Goal: Task Accomplishment & Management: Contribute content

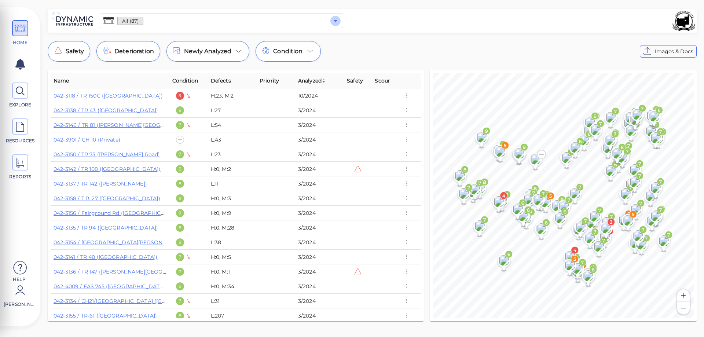
click at [338, 21] on icon "Open" at bounding box center [335, 21] width 9 height 9
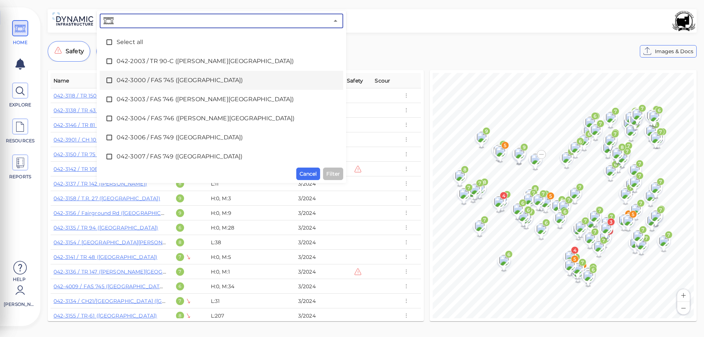
click at [107, 80] on icon at bounding box center [109, 80] width 7 height 7
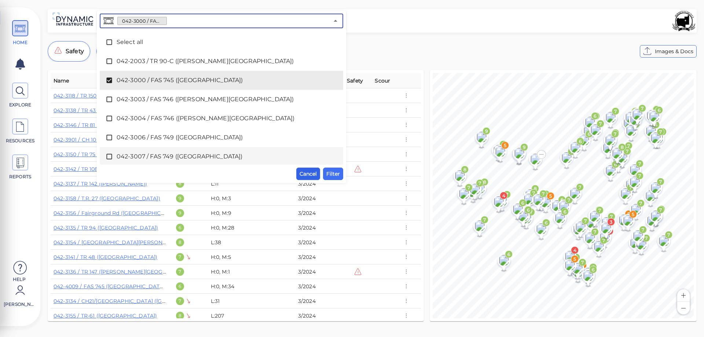
click at [312, 176] on span "Cancel" at bounding box center [308, 173] width 17 height 9
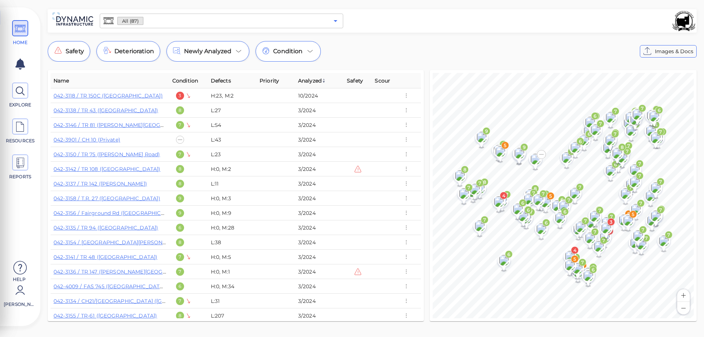
click at [334, 20] on icon "Open" at bounding box center [335, 21] width 9 height 9
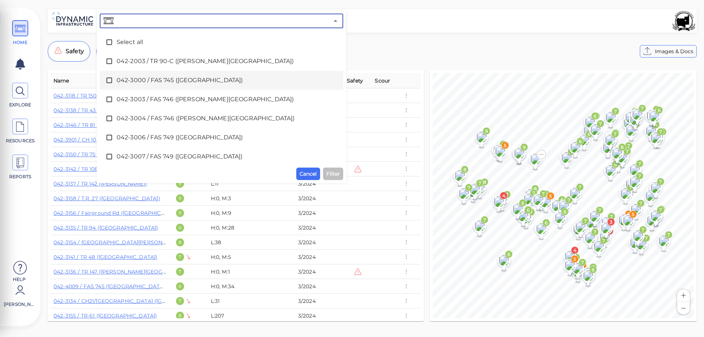
click at [110, 80] on icon at bounding box center [109, 80] width 7 height 7
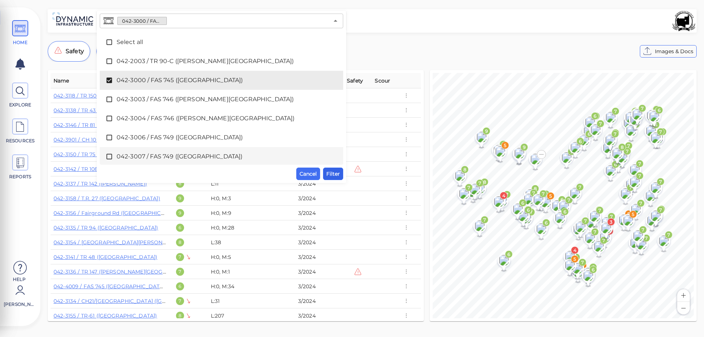
click at [335, 172] on span "Filter" at bounding box center [334, 173] width 14 height 9
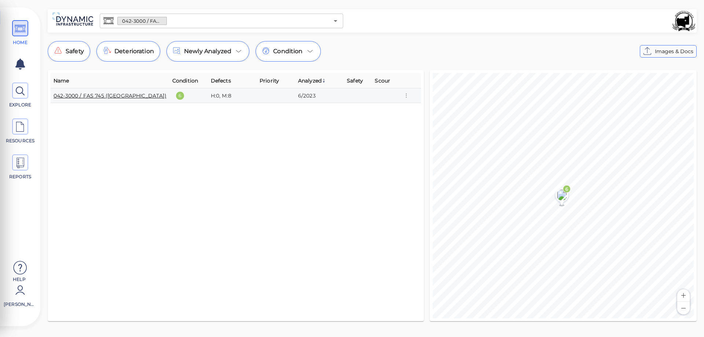
click at [119, 98] on link "042-3000 / FAS 745 ([GEOGRAPHIC_DATA])" at bounding box center [110, 95] width 113 height 7
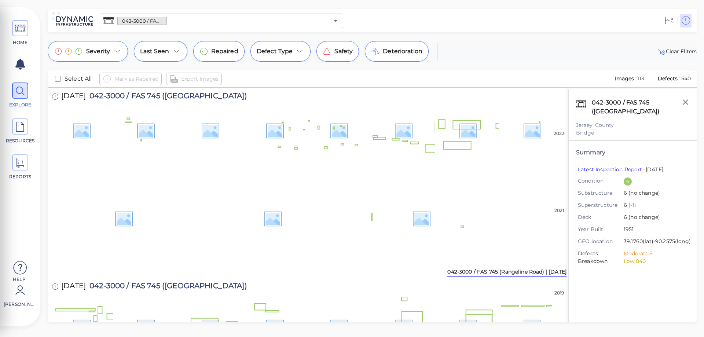
scroll to position [942, 0]
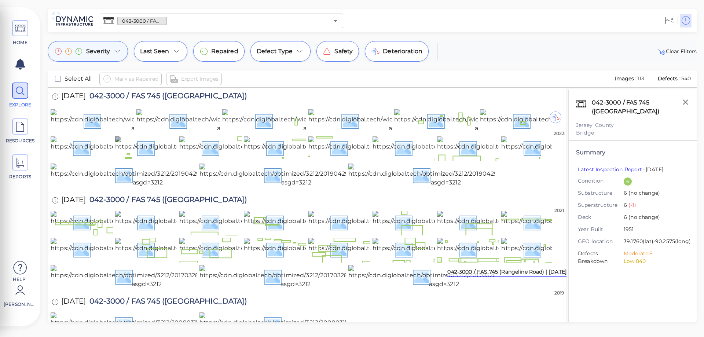
click at [116, 51] on icon at bounding box center [117, 51] width 9 height 9
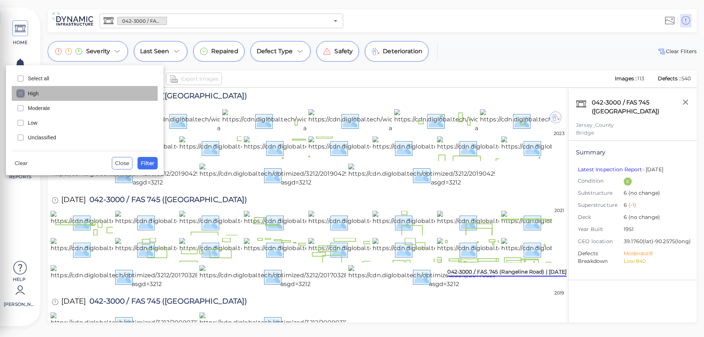
click at [20, 94] on icon "checkbox" at bounding box center [20, 93] width 9 height 9
click at [141, 161] on span "Filter" at bounding box center [148, 163] width 14 height 9
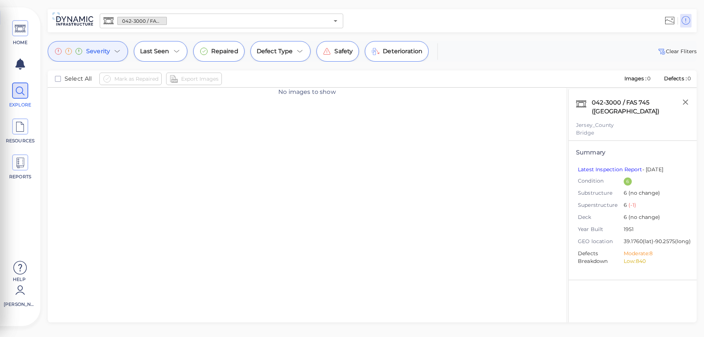
click at [116, 52] on icon at bounding box center [117, 51] width 9 height 9
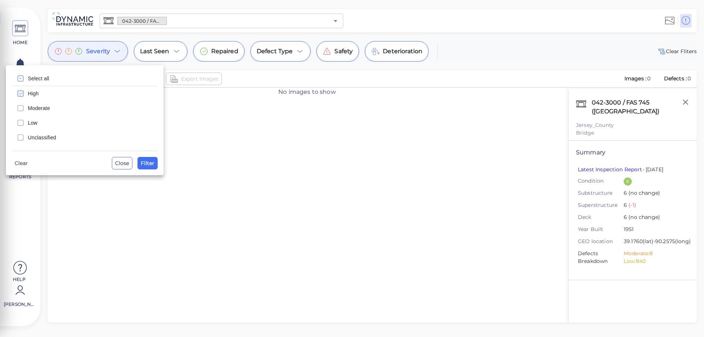
click at [21, 90] on icon "checkbox" at bounding box center [20, 93] width 9 height 9
click at [21, 107] on icon "checkbox" at bounding box center [20, 108] width 9 height 9
click at [150, 166] on span "Filter" at bounding box center [148, 163] width 14 height 9
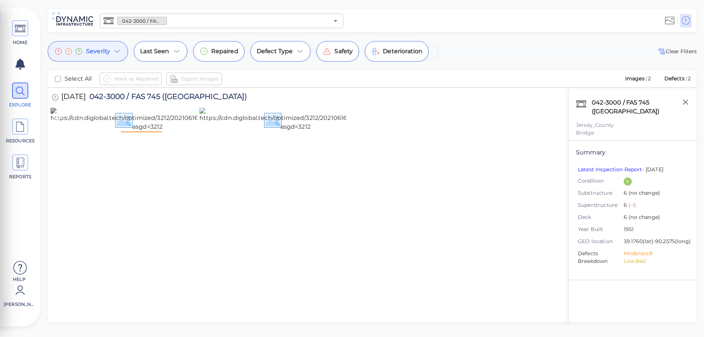
click at [158, 131] on img at bounding box center [148, 119] width 194 height 23
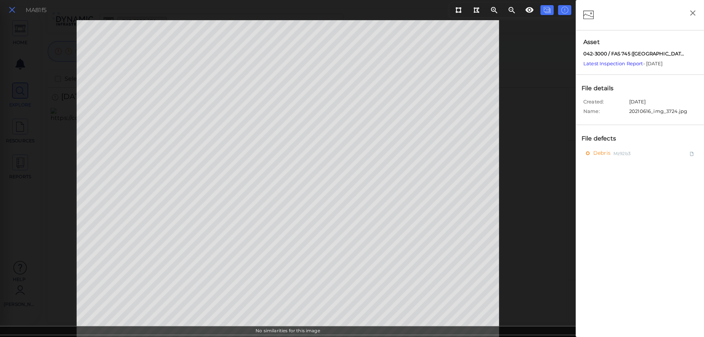
click at [11, 7] on icon at bounding box center [12, 10] width 8 height 10
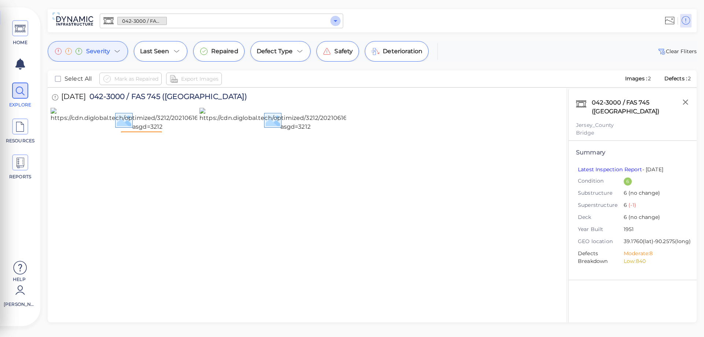
click at [336, 23] on icon "Open" at bounding box center [335, 21] width 9 height 9
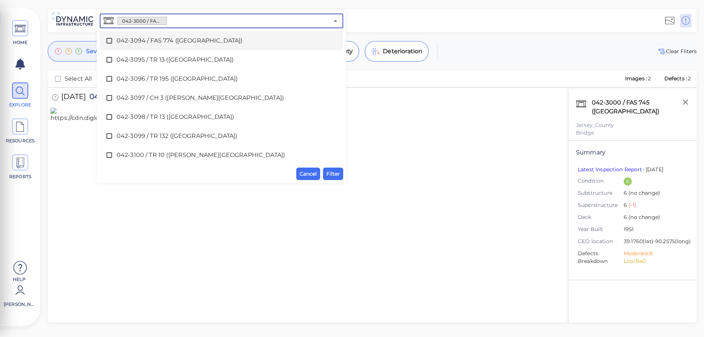
scroll to position [367, 0]
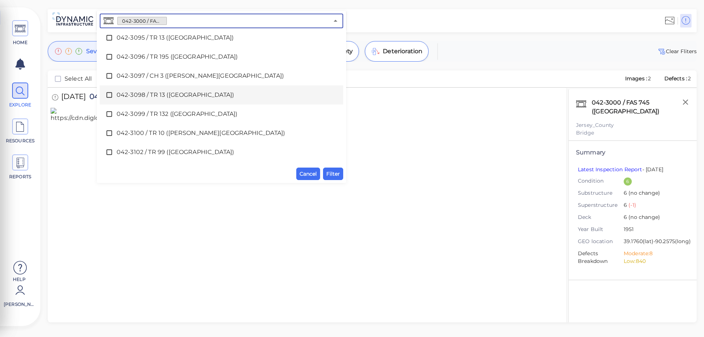
click at [108, 94] on icon at bounding box center [109, 94] width 7 height 7
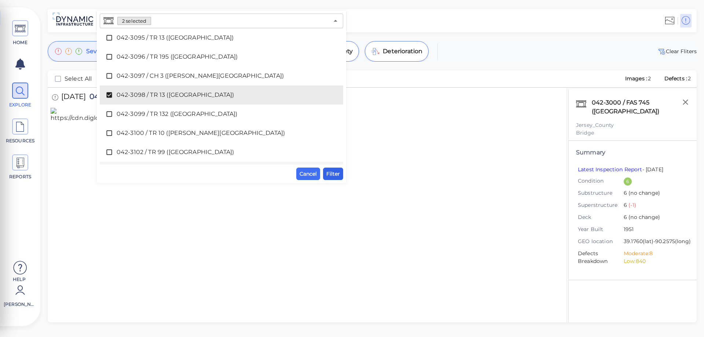
click at [328, 172] on span "Filter" at bounding box center [334, 173] width 14 height 9
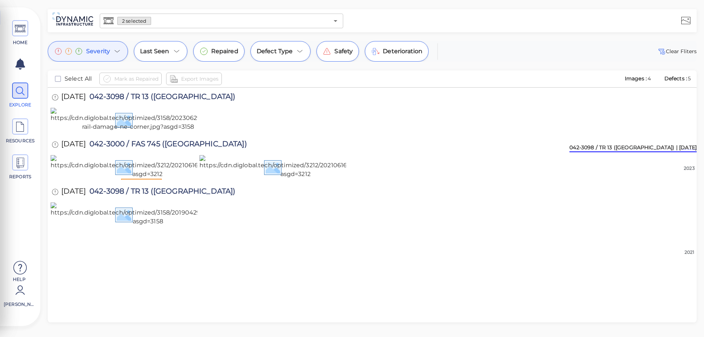
scroll to position [0, 0]
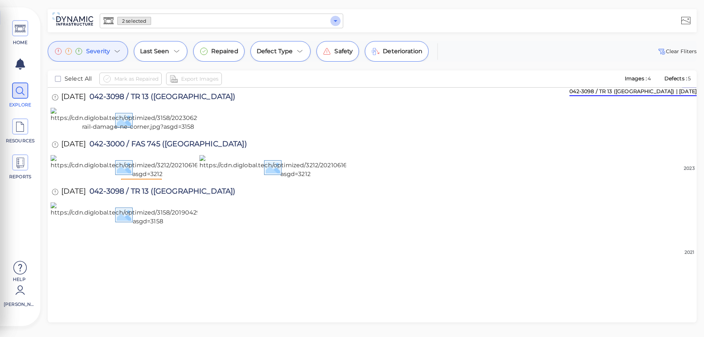
click at [336, 21] on icon "Open" at bounding box center [336, 21] width 4 height 2
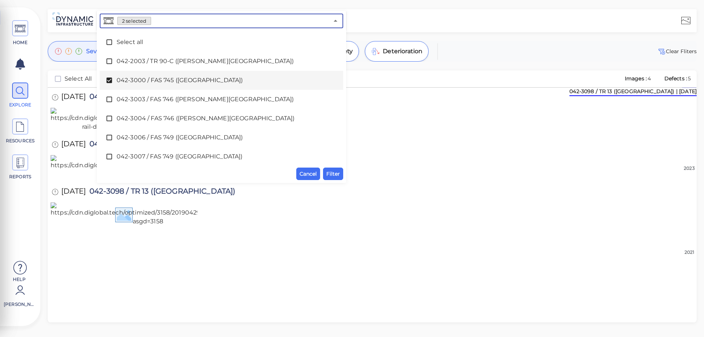
click at [109, 81] on icon at bounding box center [109, 80] width 7 height 7
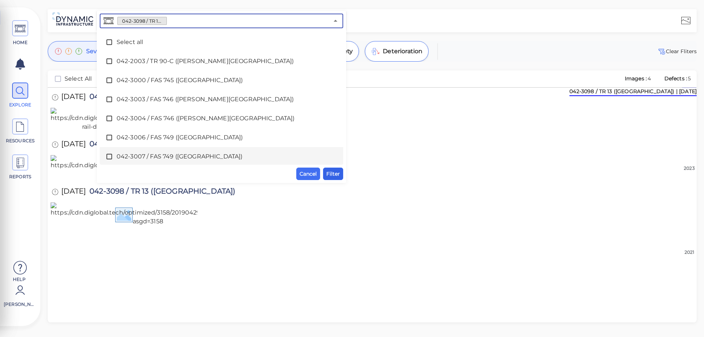
click at [335, 169] on span "Filter" at bounding box center [334, 173] width 14 height 9
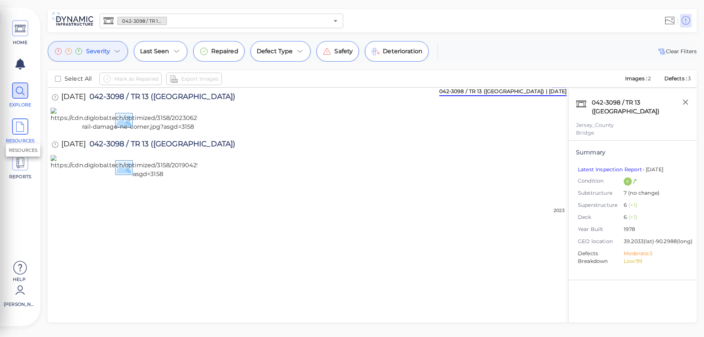
click at [23, 136] on span "RESOURCES" at bounding box center [20, 131] width 33 height 26
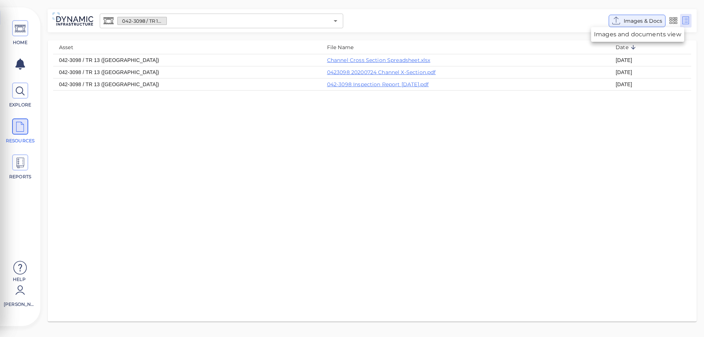
click at [639, 19] on span "Images & Docs" at bounding box center [643, 21] width 39 height 9
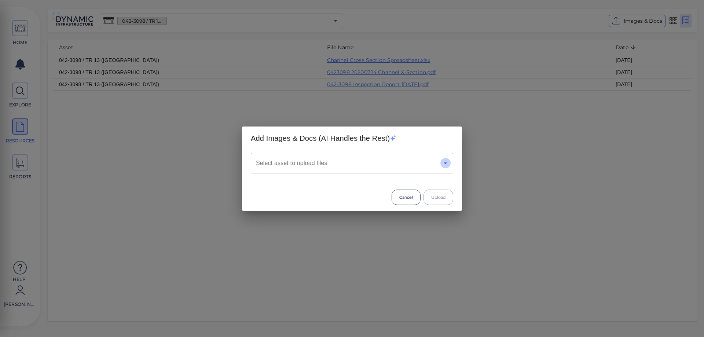
click at [447, 165] on icon "Open" at bounding box center [445, 163] width 9 height 9
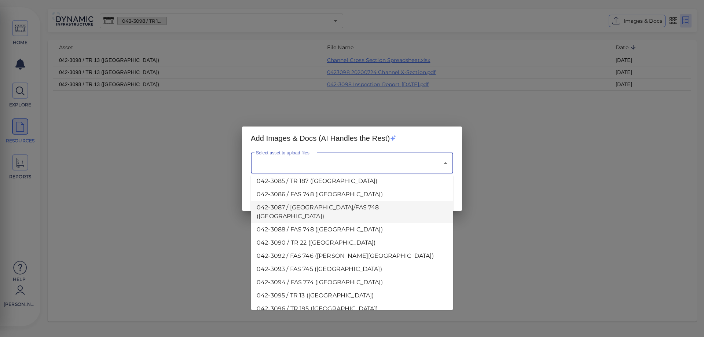
scroll to position [183, 0]
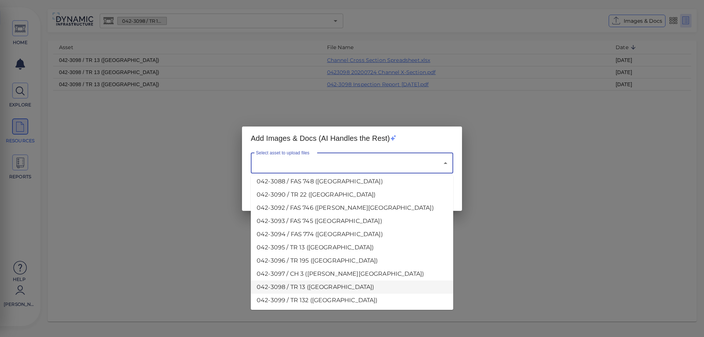
click at [280, 281] on li "042-3098 / TR 13 ([GEOGRAPHIC_DATA])" at bounding box center [352, 287] width 203 height 13
type input "042-3098 / TR 13 ([GEOGRAPHIC_DATA])"
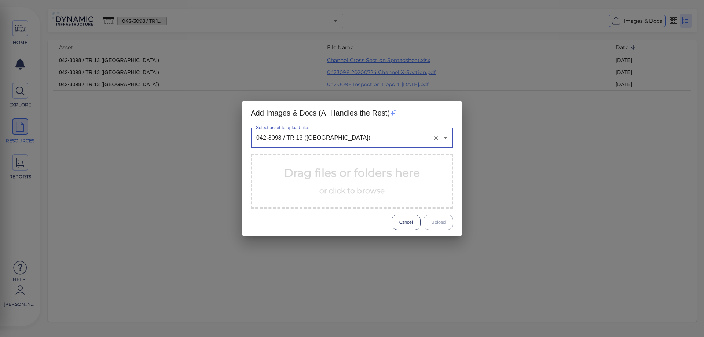
click at [327, 193] on span "or click to browse" at bounding box center [353, 190] width 66 height 9
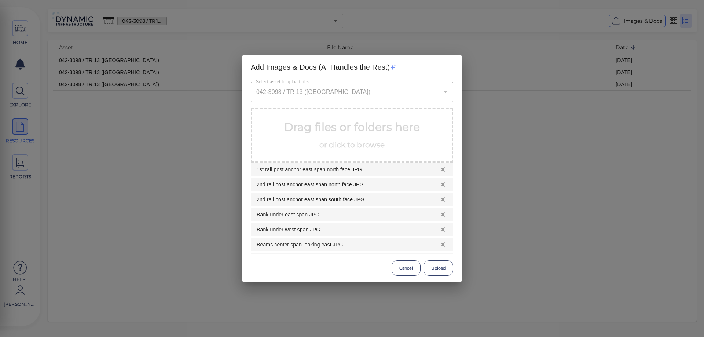
click at [442, 270] on button "Upload" at bounding box center [439, 267] width 30 height 15
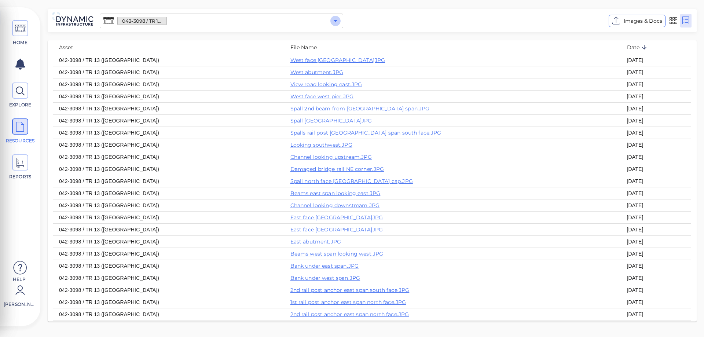
click at [336, 21] on icon "Open" at bounding box center [336, 21] width 4 height 2
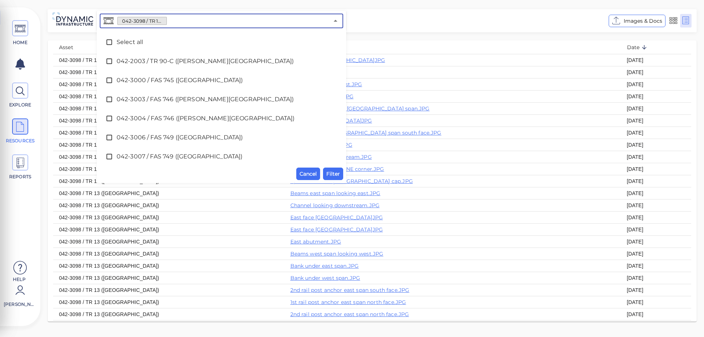
scroll to position [307, 0]
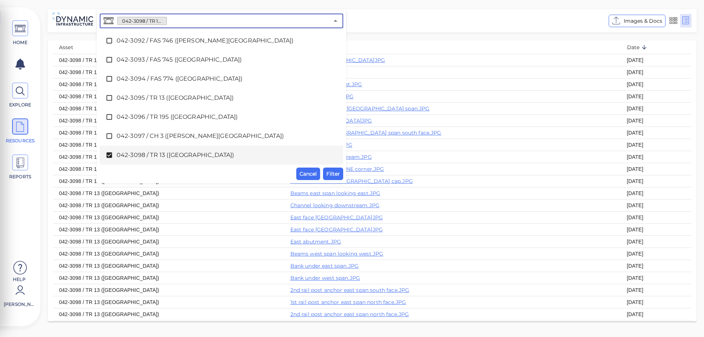
click at [109, 154] on icon at bounding box center [109, 156] width 6 height 6
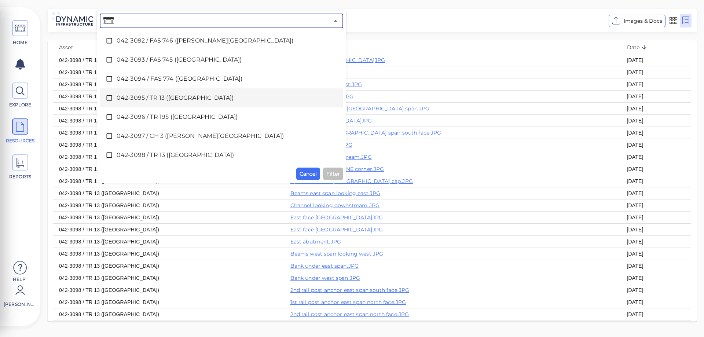
drag, startPoint x: 108, startPoint y: 98, endPoint x: 113, endPoint y: 97, distance: 4.9
click at [110, 97] on icon at bounding box center [109, 97] width 7 height 7
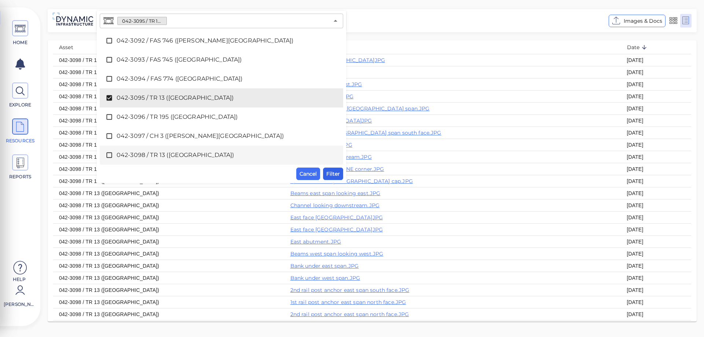
click at [331, 175] on span "Filter" at bounding box center [334, 173] width 14 height 9
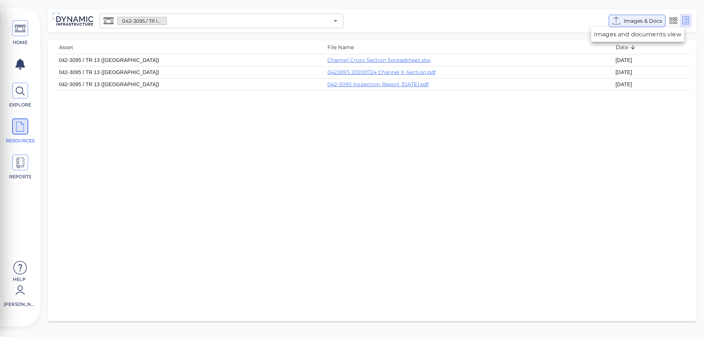
click at [652, 21] on span "Images & Docs" at bounding box center [643, 21] width 39 height 9
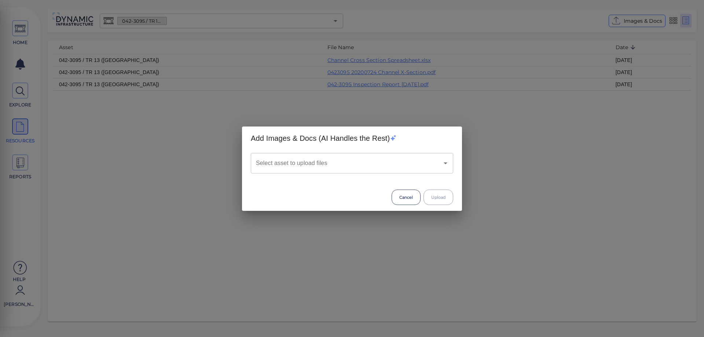
click at [446, 168] on div "Select asset to upload files" at bounding box center [352, 163] width 203 height 21
click at [445, 164] on icon "Open" at bounding box center [445, 163] width 9 height 9
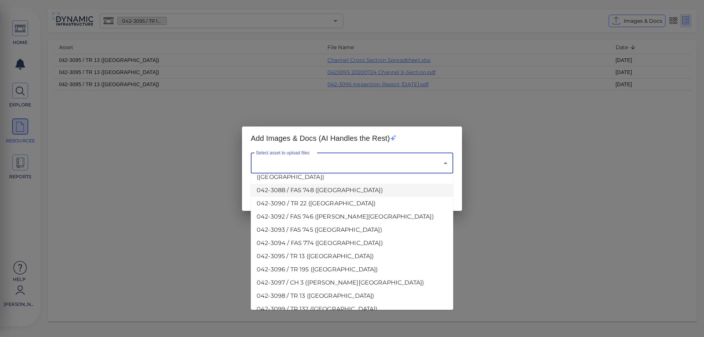
scroll to position [183, 0]
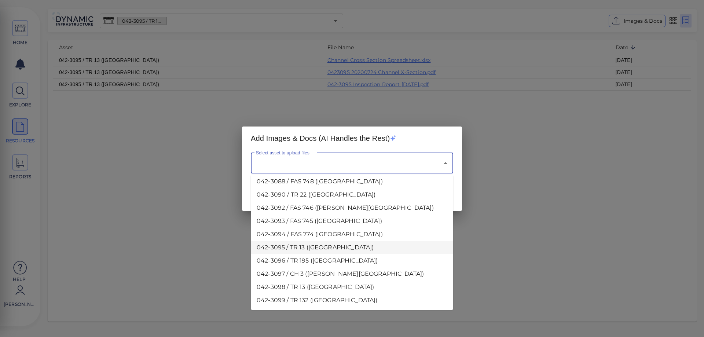
click at [331, 241] on li "042-3095 / TR 13 ([GEOGRAPHIC_DATA])" at bounding box center [352, 247] width 203 height 13
type input "042-3095 / TR 13 ([GEOGRAPHIC_DATA])"
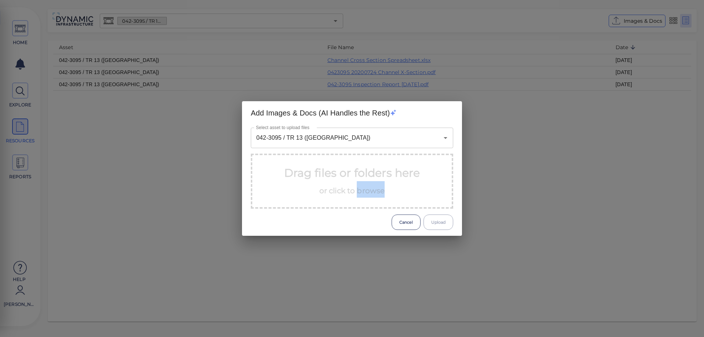
click at [331, 240] on div "Add Images & Docs (AI Handles the Rest) Select asset to upload files 042-3095 /…" at bounding box center [352, 168] width 704 height 337
click at [343, 190] on span "or click to browse" at bounding box center [353, 190] width 66 height 9
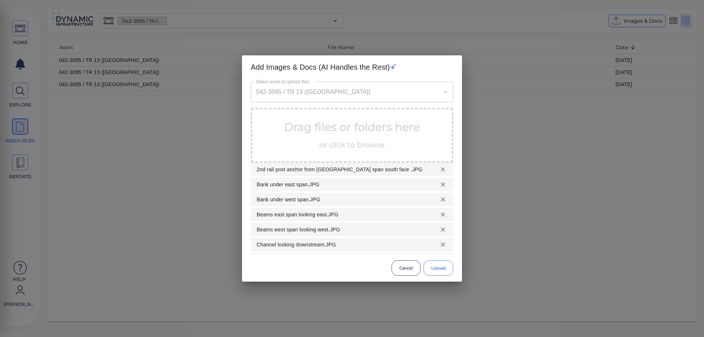
click at [437, 271] on button "Upload" at bounding box center [439, 267] width 30 height 15
